Goal: Information Seeking & Learning: Learn about a topic

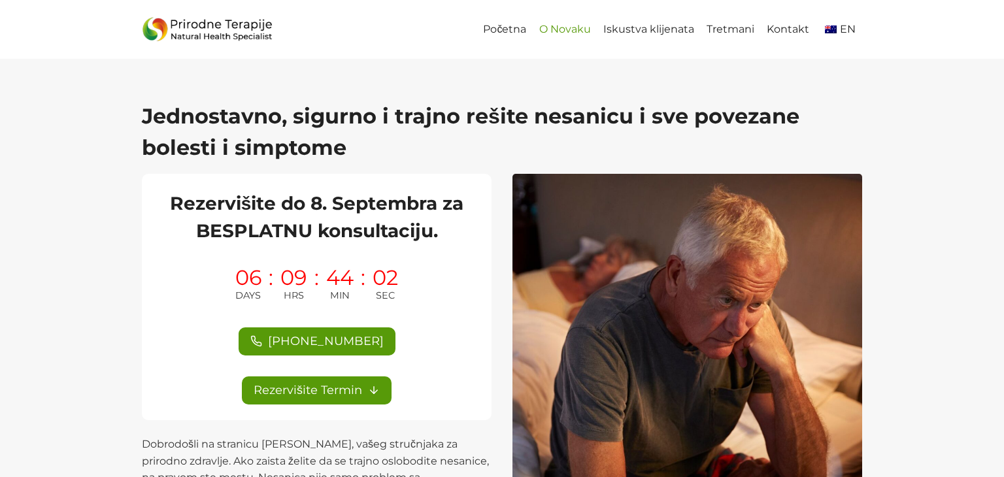
click at [575, 27] on link "O Novaku" at bounding box center [565, 29] width 64 height 29
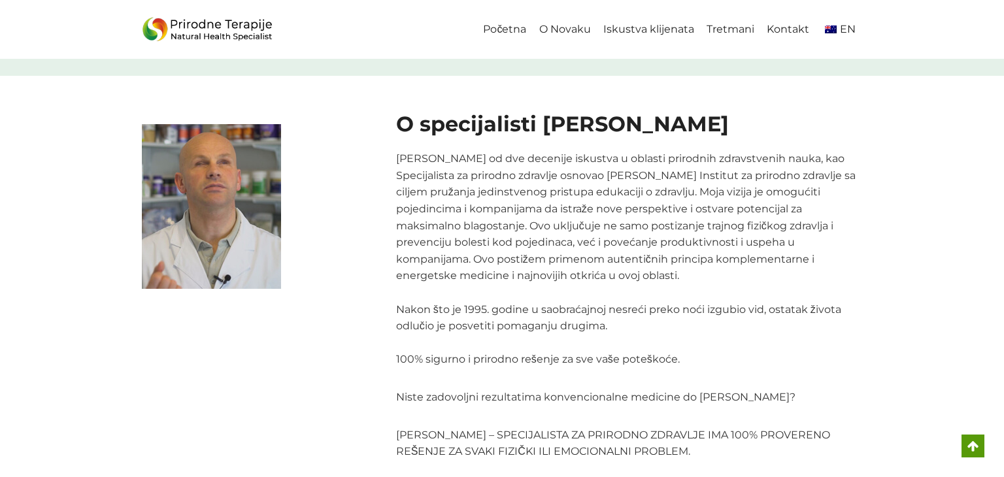
scroll to position [1381, 0]
